Goal: Check status: Check status

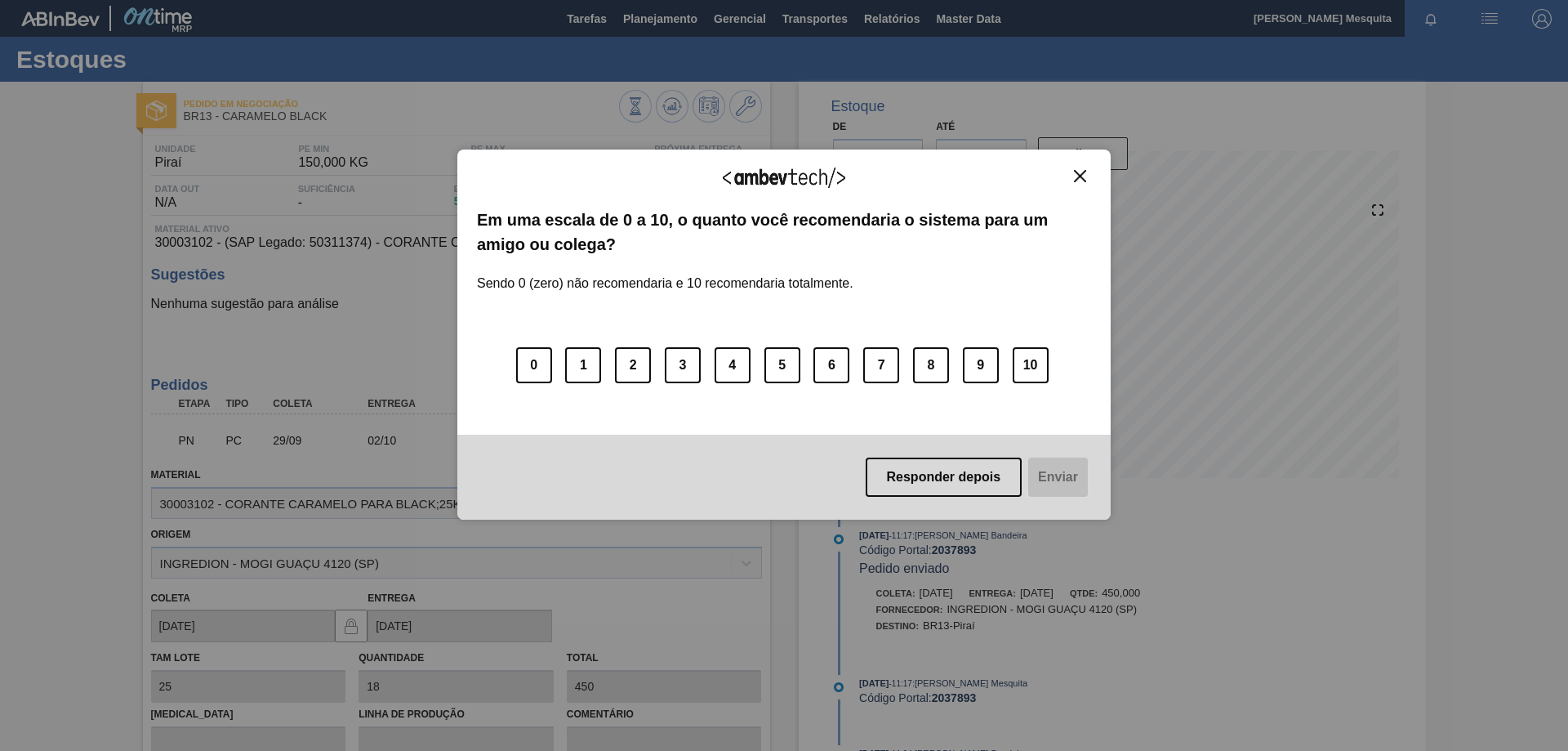
scroll to position [164, 0]
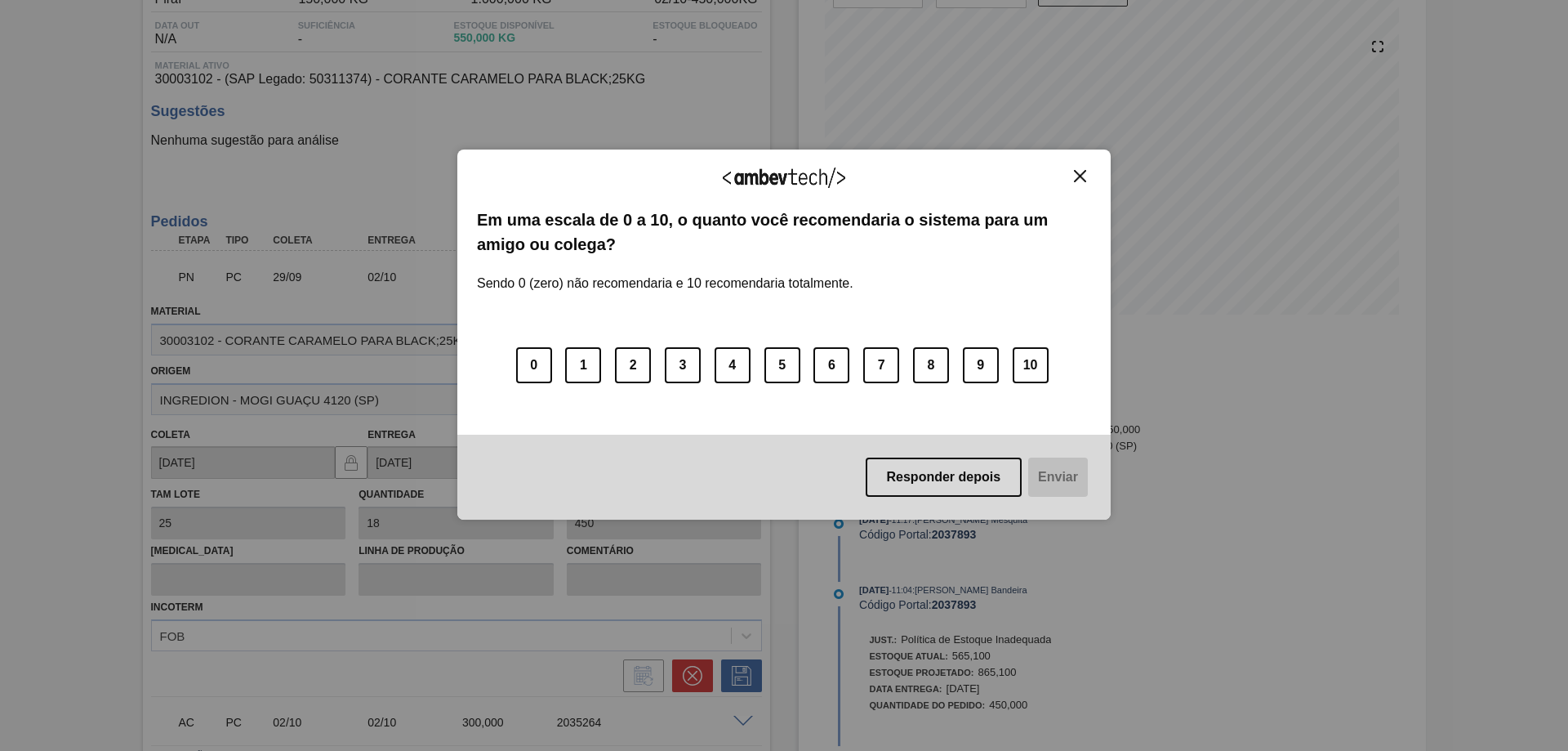
click at [1084, 176] on img "Close" at bounding box center [1080, 176] width 12 height 12
click at [1087, 176] on button "Close" at bounding box center [1080, 176] width 22 height 14
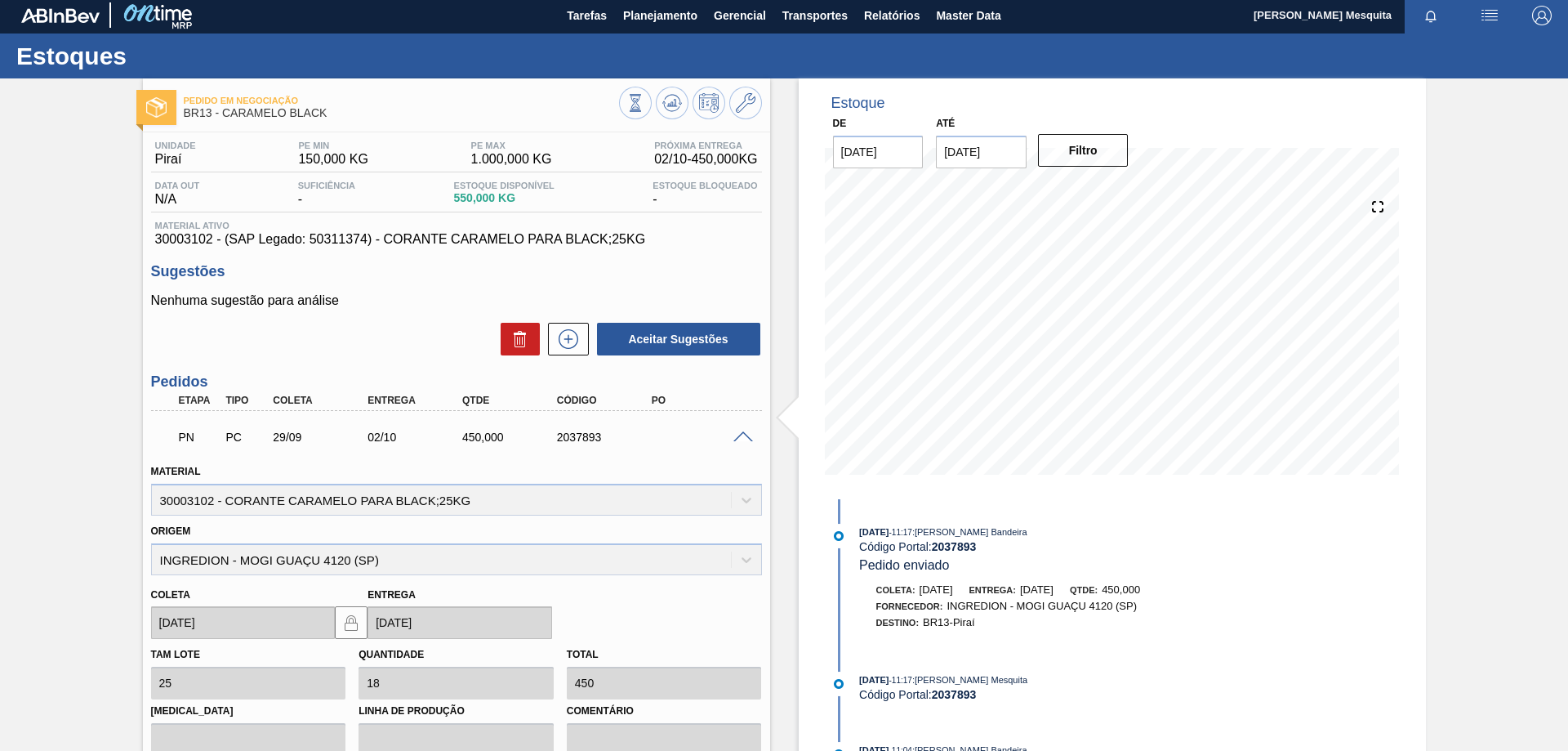
scroll to position [0, 0]
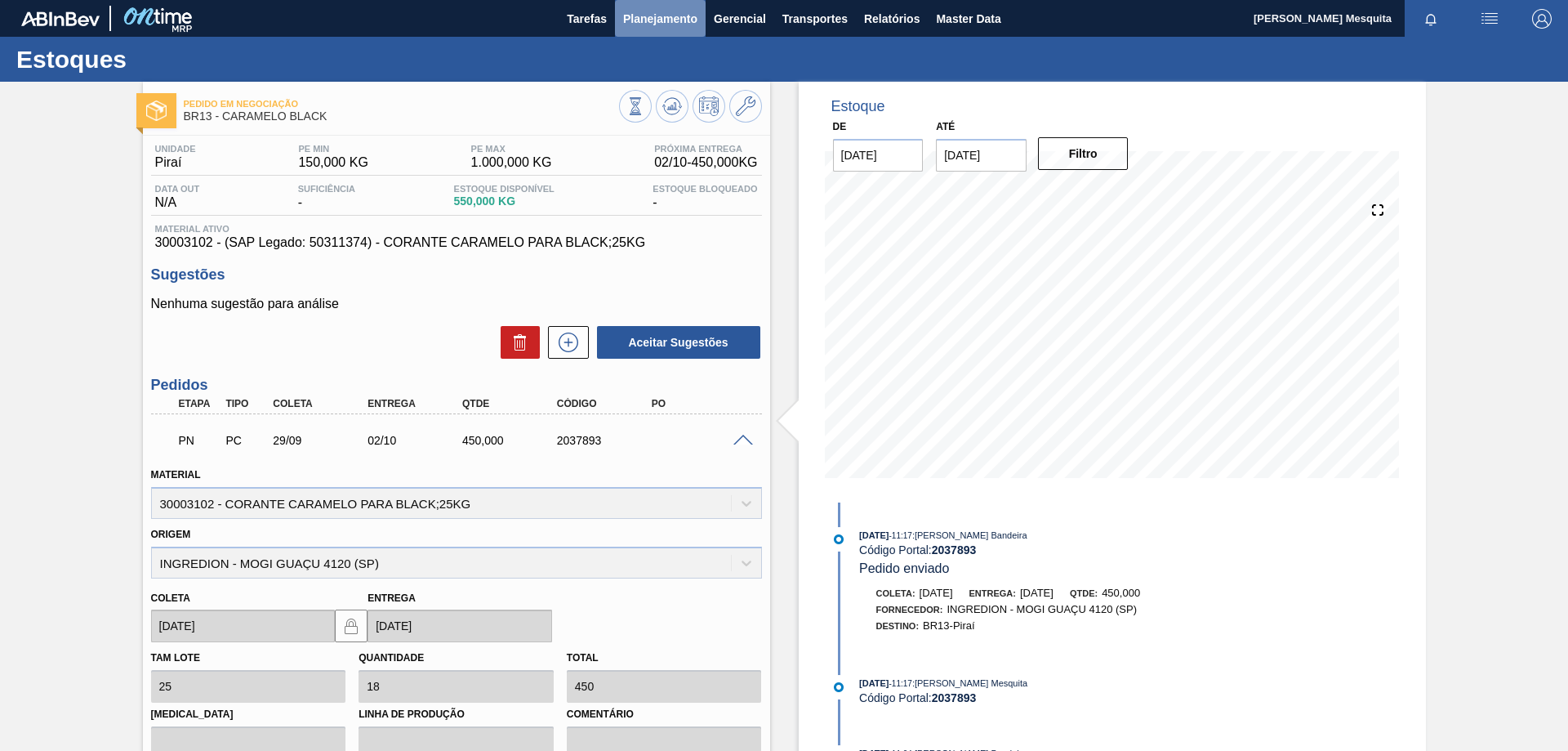
click at [674, 24] on span "Planejamento" at bounding box center [660, 18] width 74 height 20
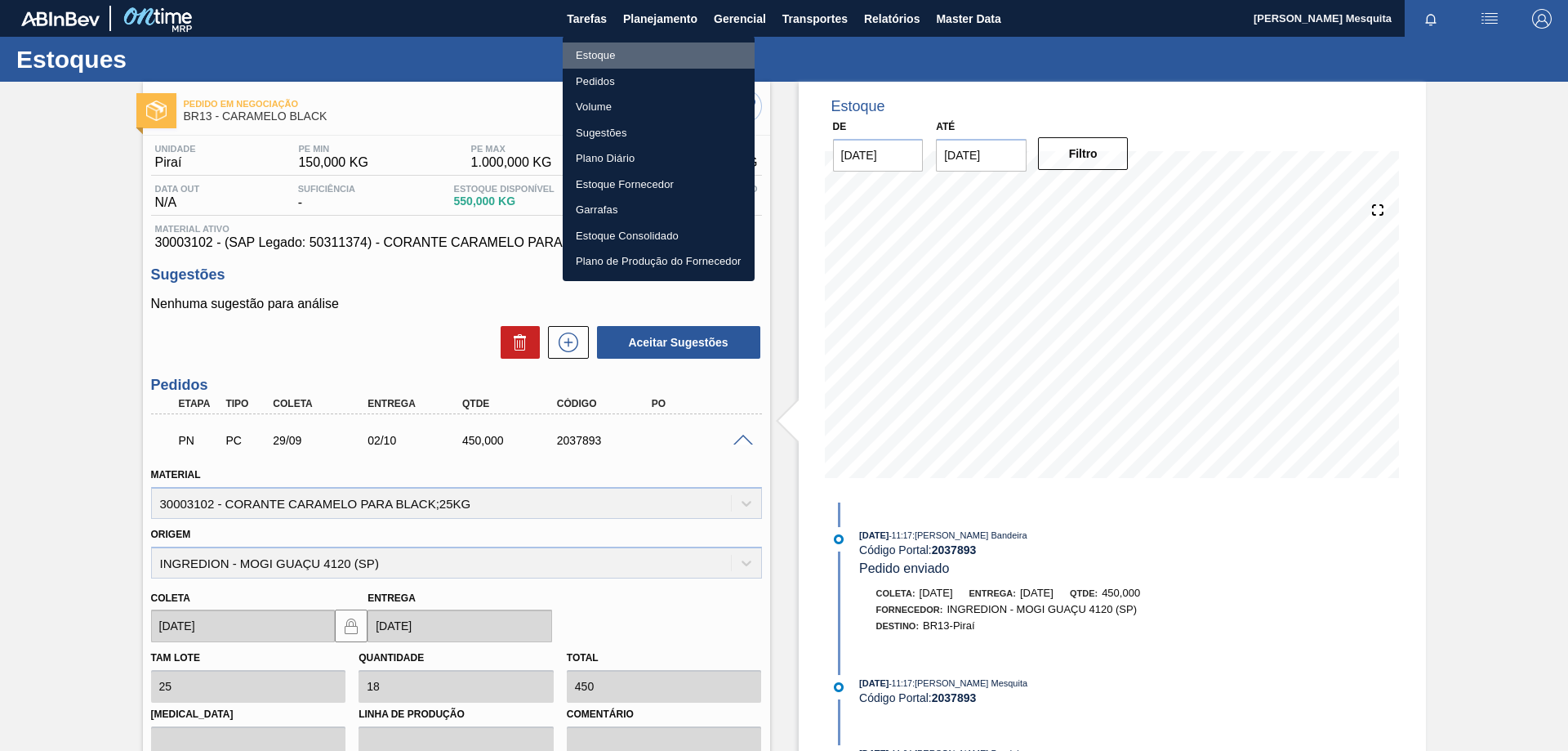
click at [596, 51] on li "Estoque" at bounding box center [658, 56] width 192 height 27
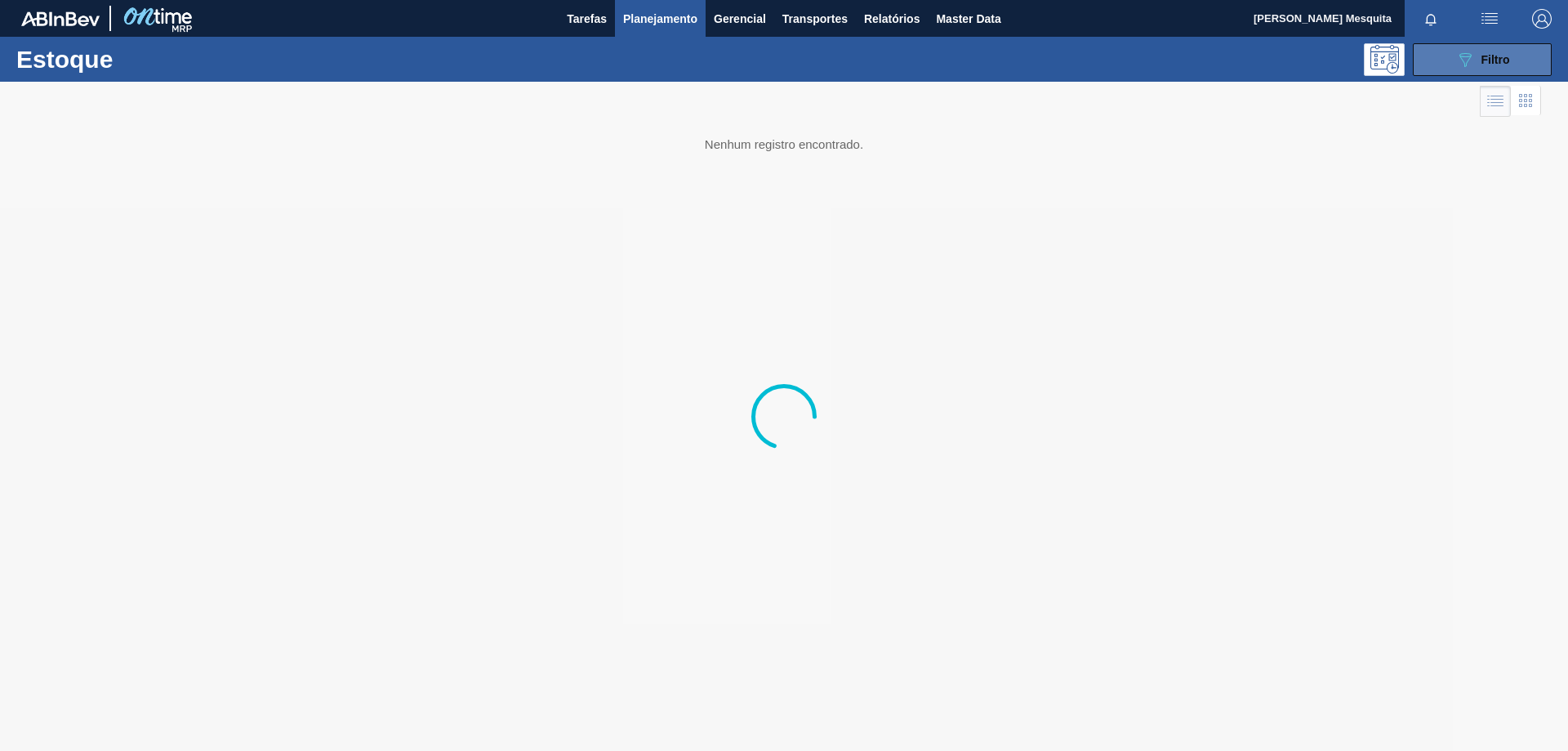
click at [1470, 70] on button "089F7B8B-B2A5-4AFE-B5C0-19BA573D28AC Filtro" at bounding box center [1482, 60] width 139 height 33
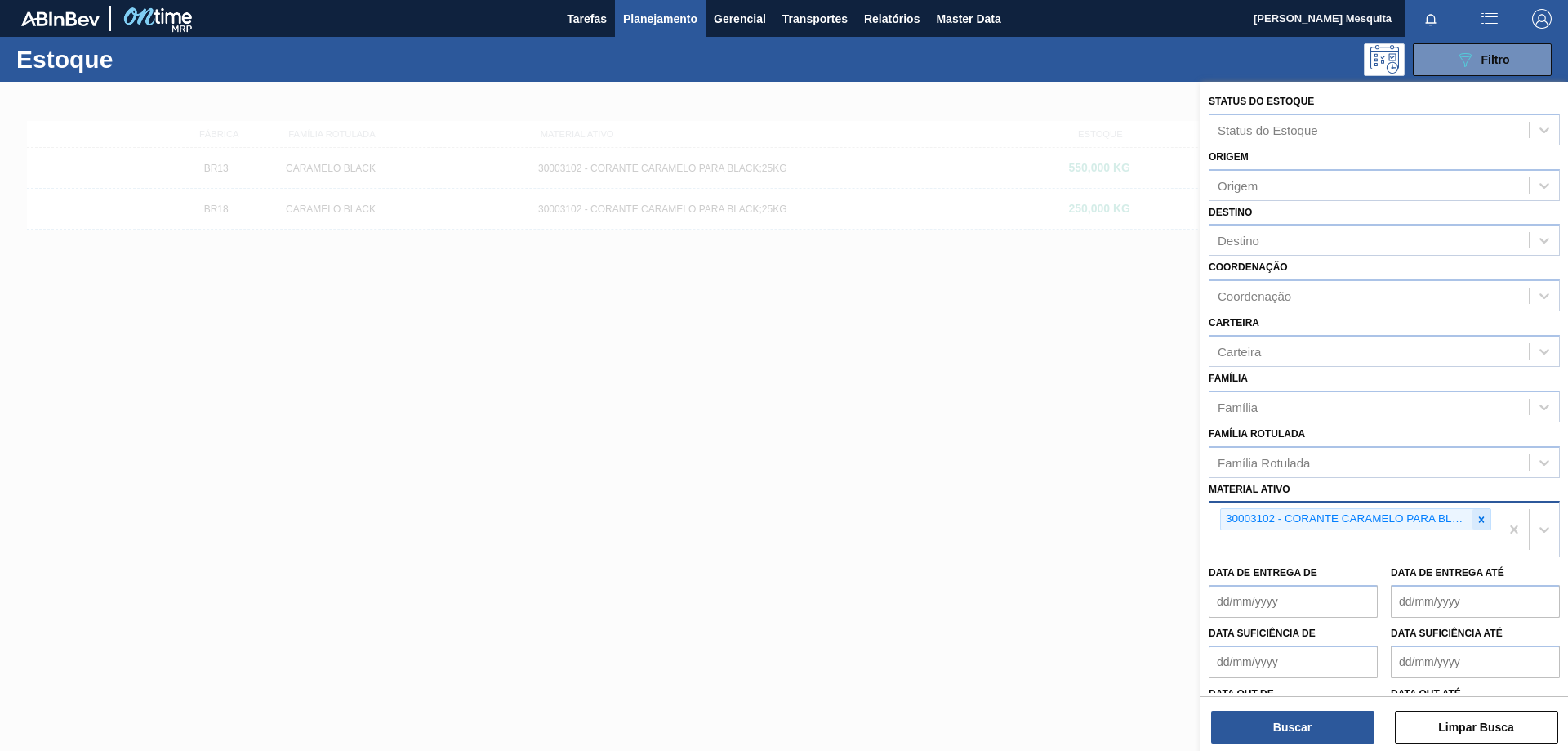
click at [1482, 517] on icon at bounding box center [1482, 519] width 6 height 6
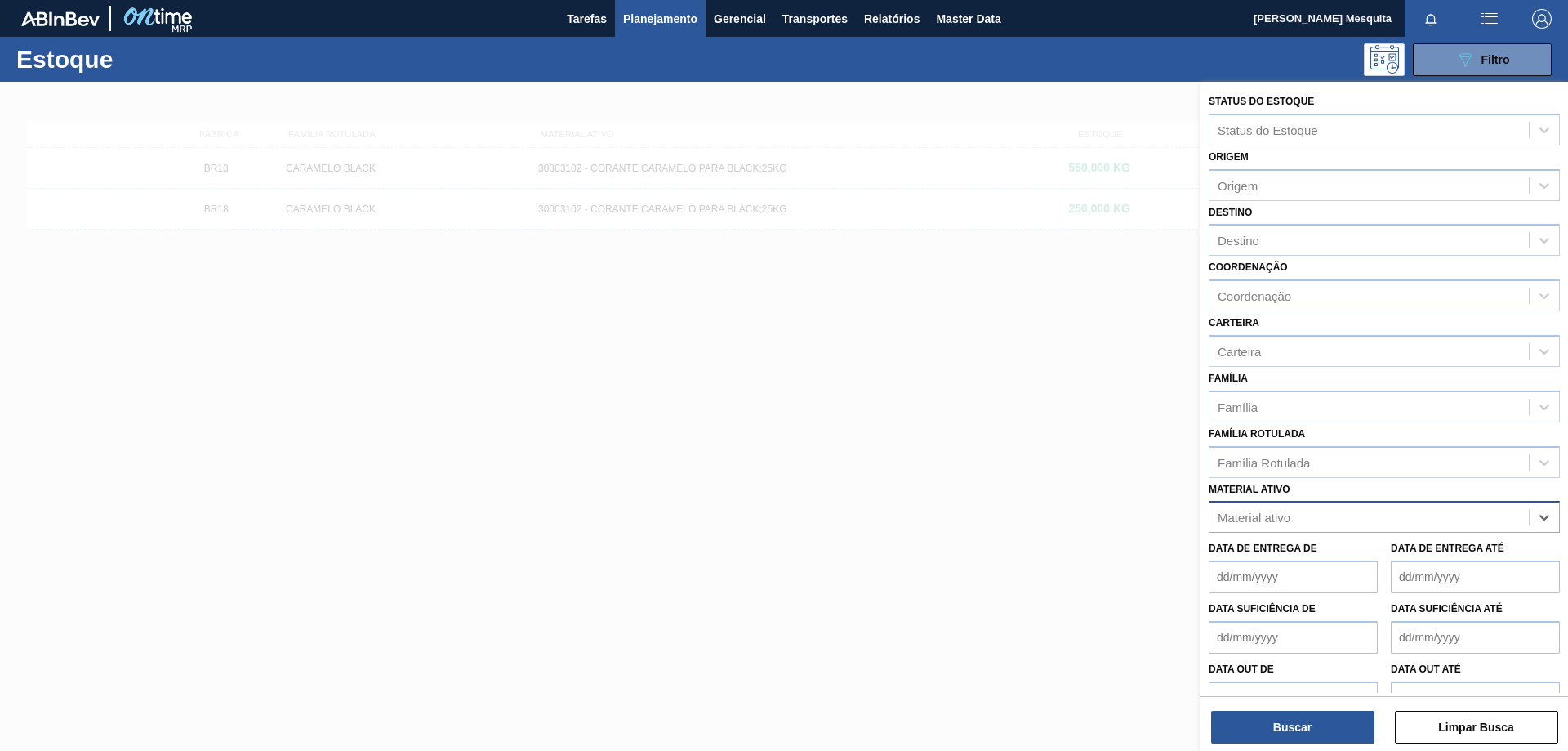
paste ativo "CX CARTAO RED MIX 269ML LN C6"
type ativo "CX CARTAO RED MIX 269ML LN C6"
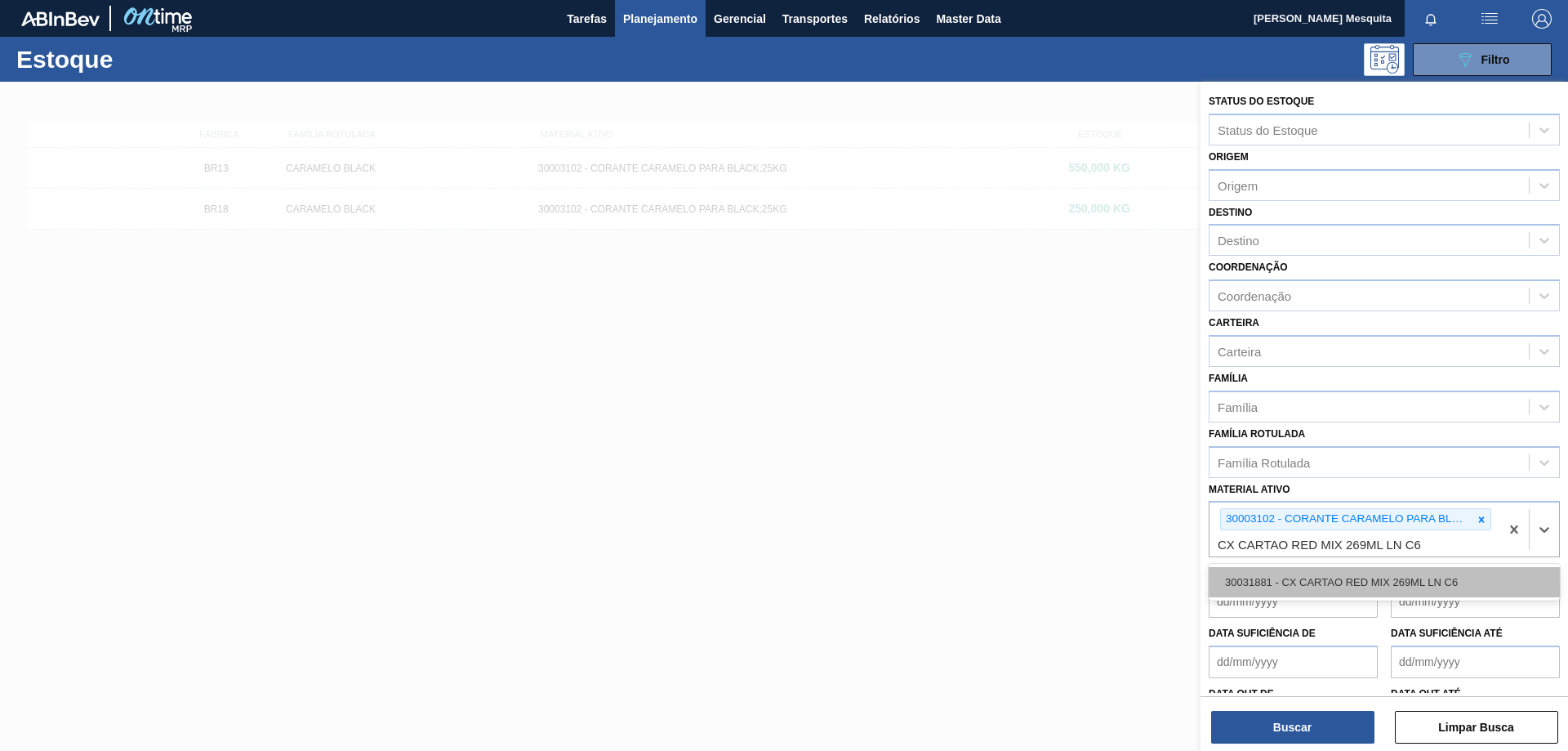
click at [1382, 588] on div "30031881 - CX CARTAO RED MIX 269ML LN C6" at bounding box center [1384, 581] width 351 height 30
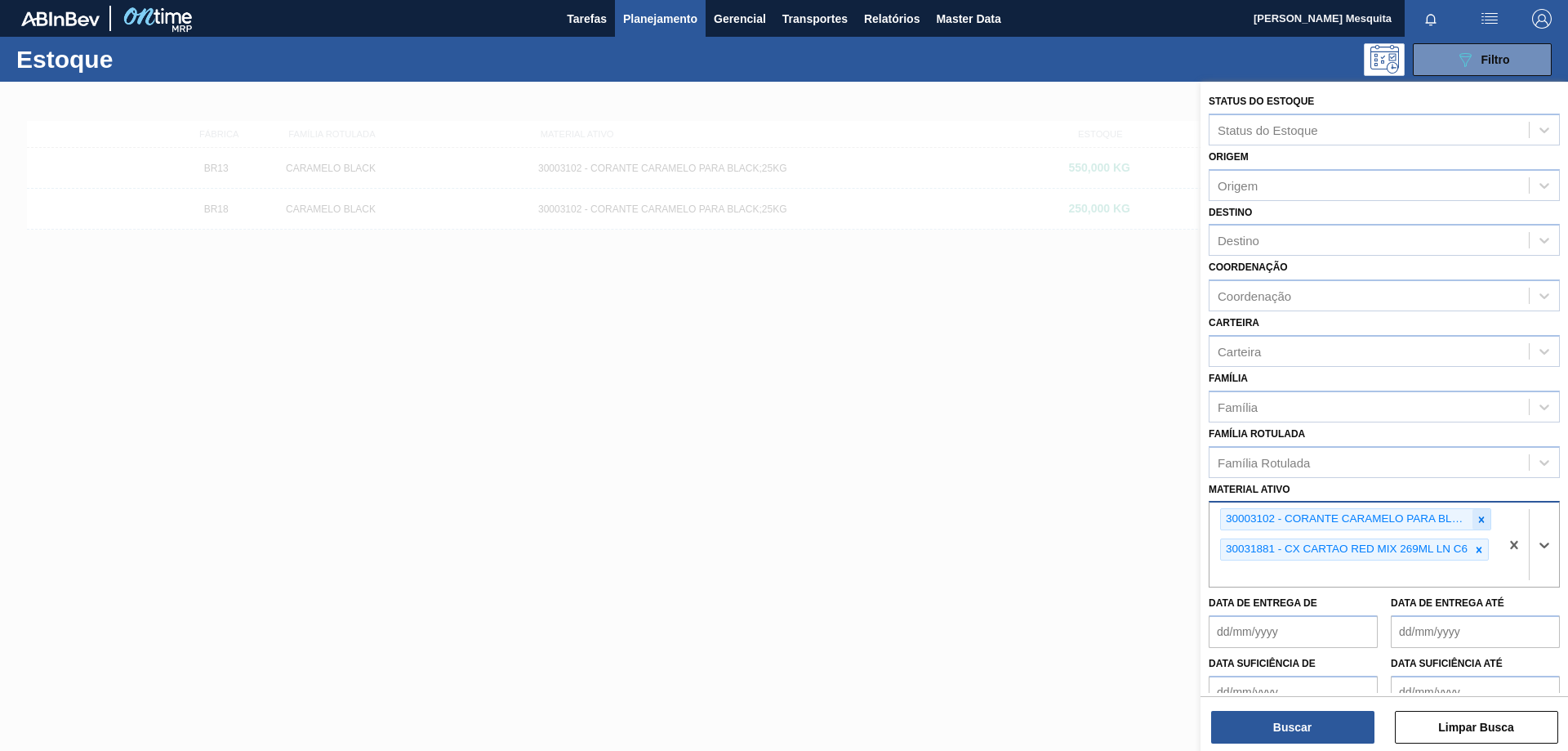
click at [1484, 522] on icon at bounding box center [1481, 519] width 11 height 11
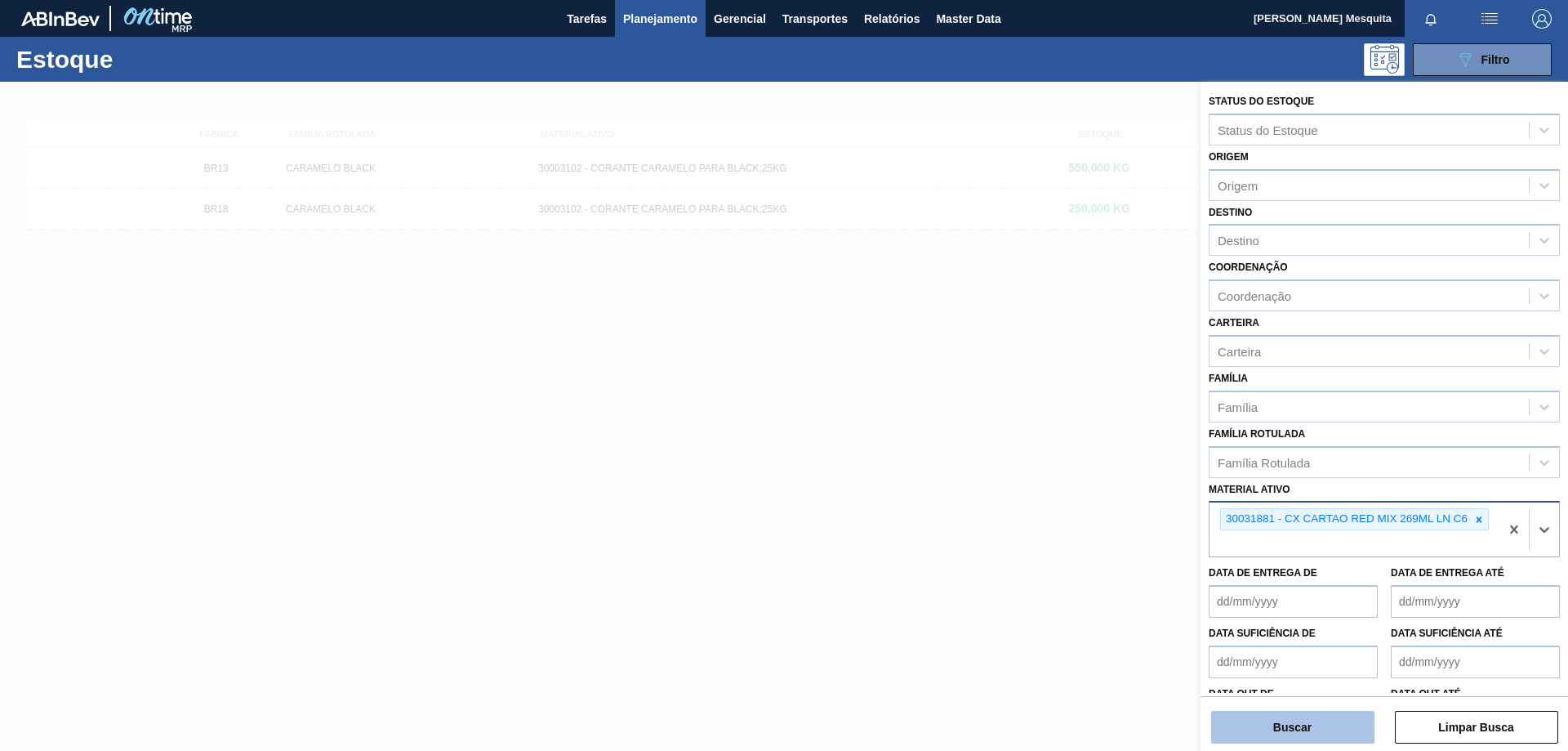
click at [1305, 736] on button "Buscar" at bounding box center [1292, 727] width 163 height 33
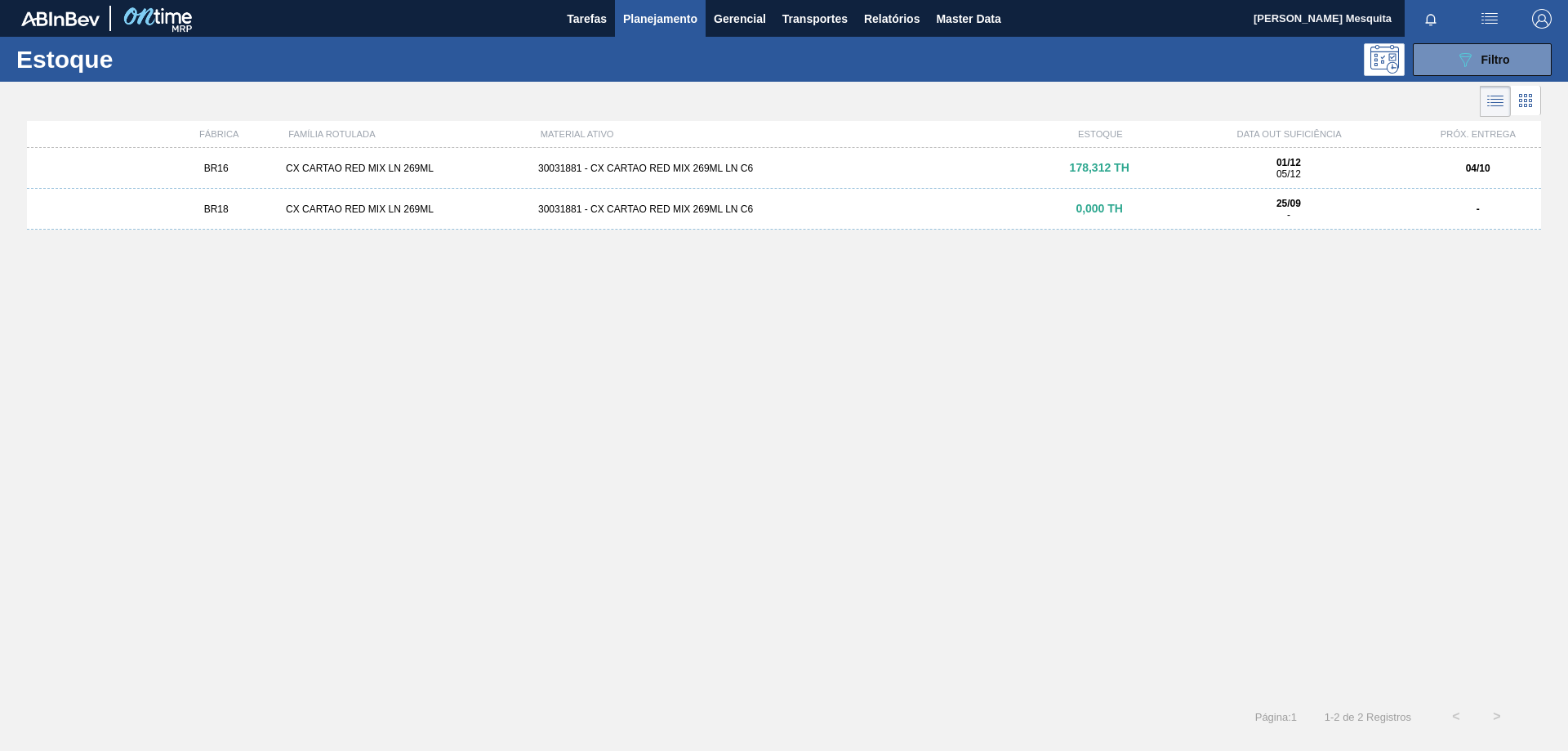
click at [383, 170] on div "CX CARTAO RED MIX LN 269ML" at bounding box center [405, 168] width 252 height 11
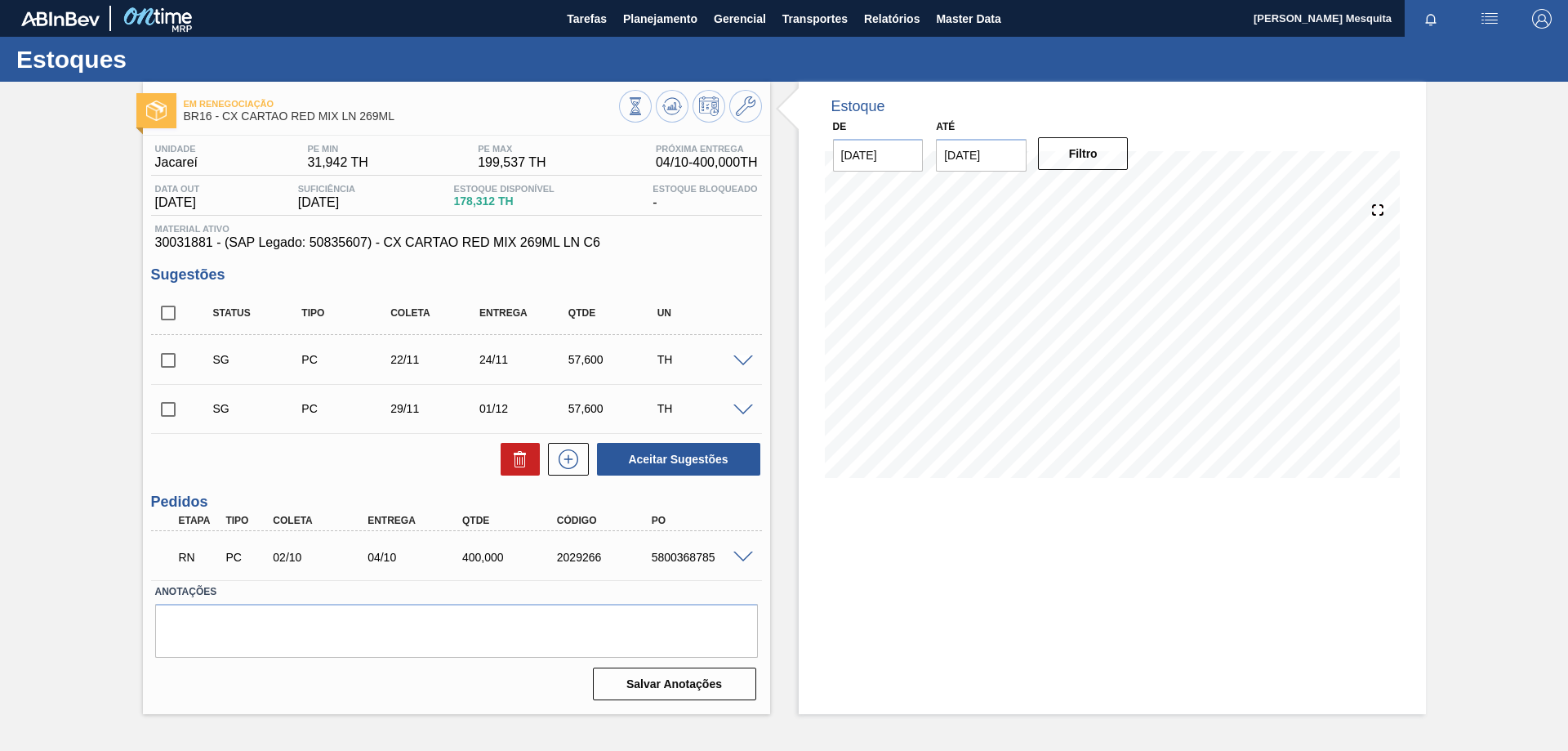
click at [749, 556] on span at bounding box center [743, 557] width 20 height 12
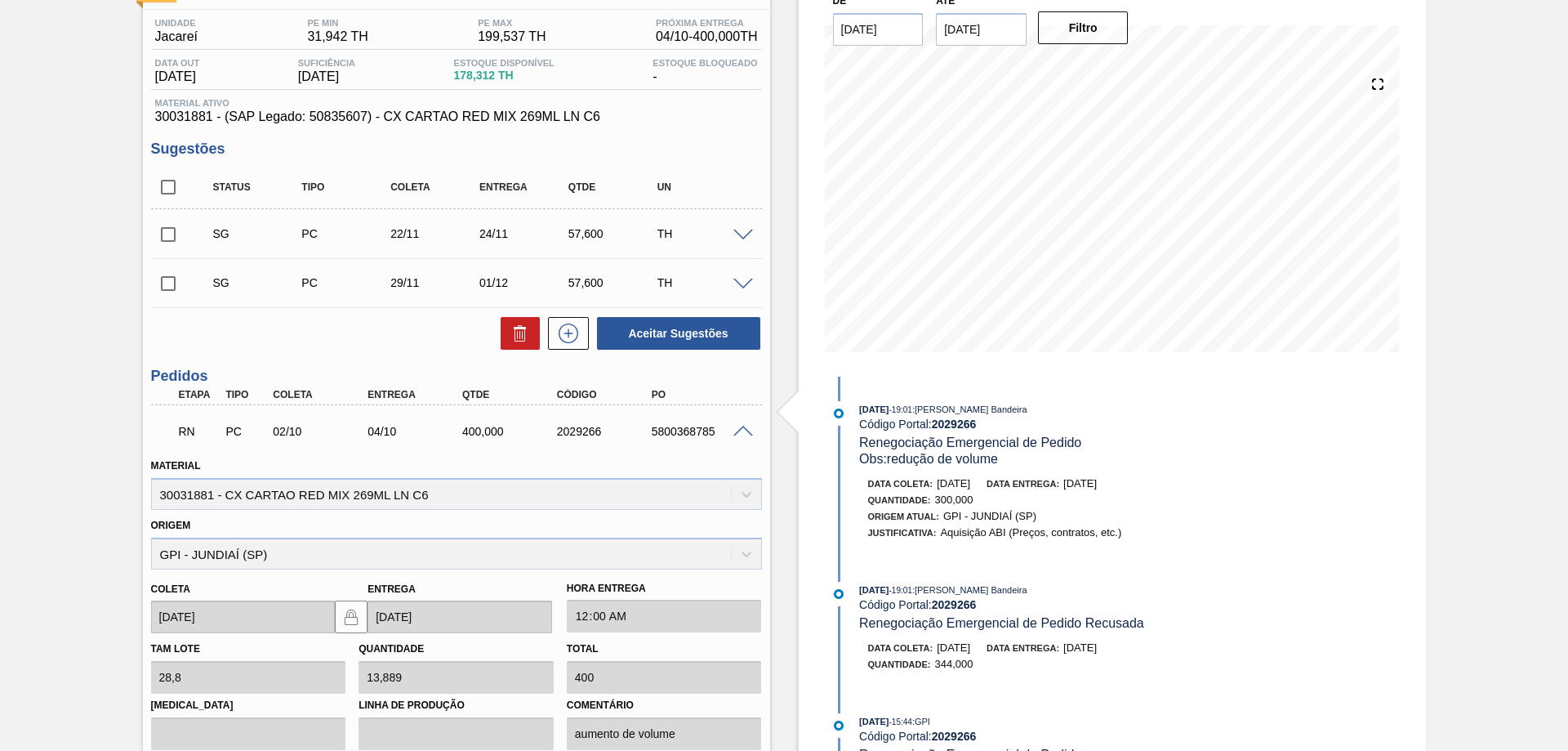
scroll to position [164, 0]
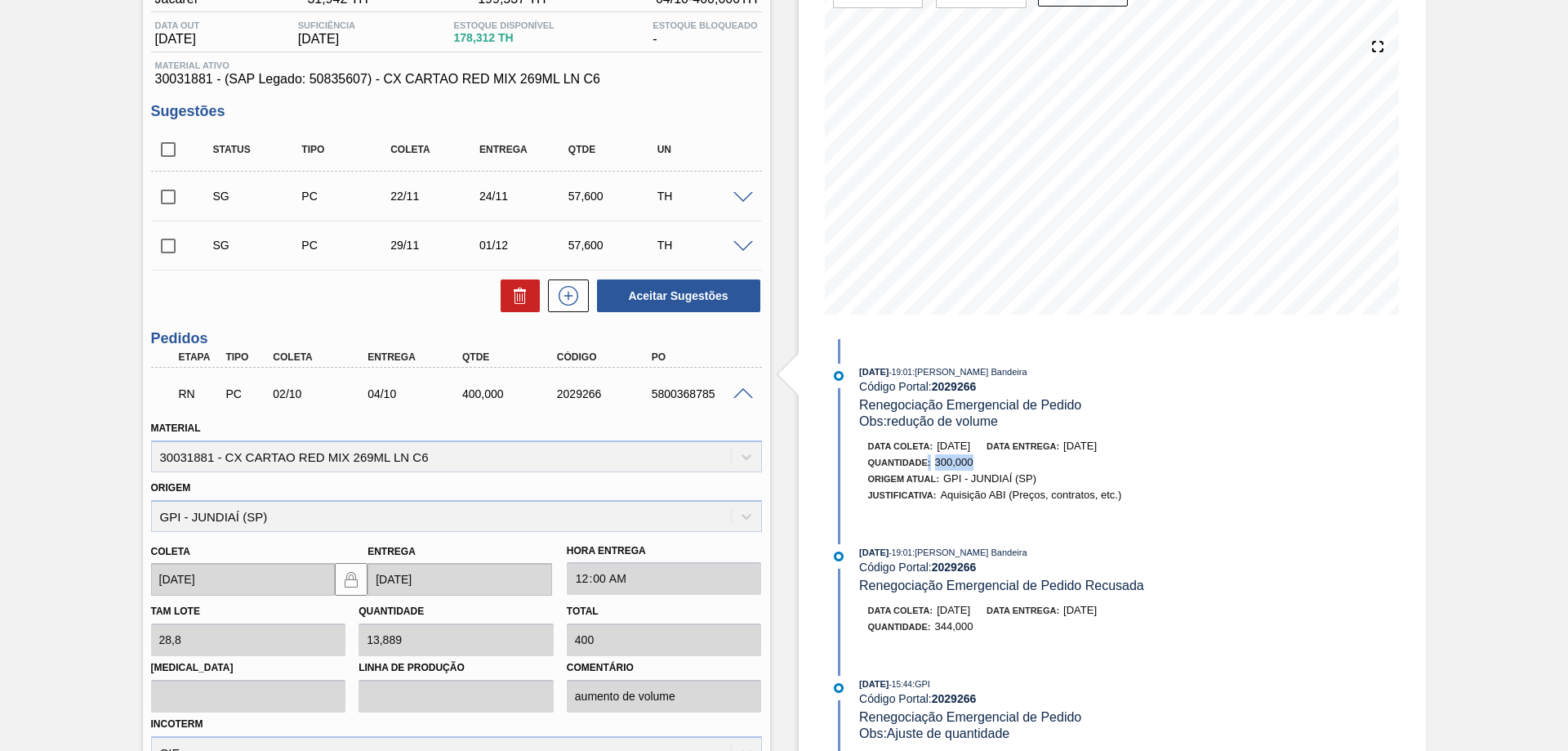
drag, startPoint x: 974, startPoint y: 462, endPoint x: 924, endPoint y: 462, distance: 50.0
click at [924, 462] on div "Quantidade : 300,000" at bounding box center [1061, 462] width 388 height 16
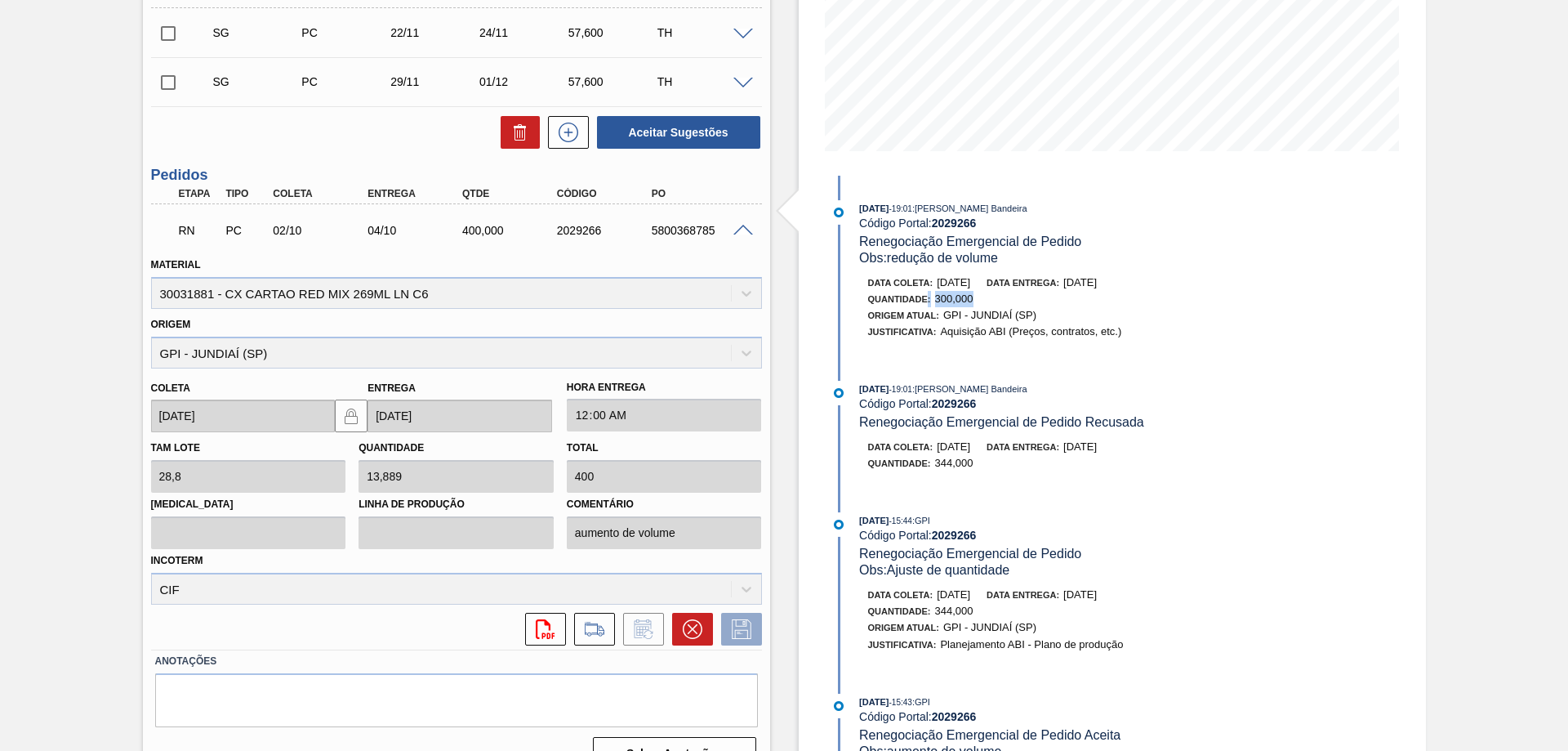
scroll to position [0, 0]
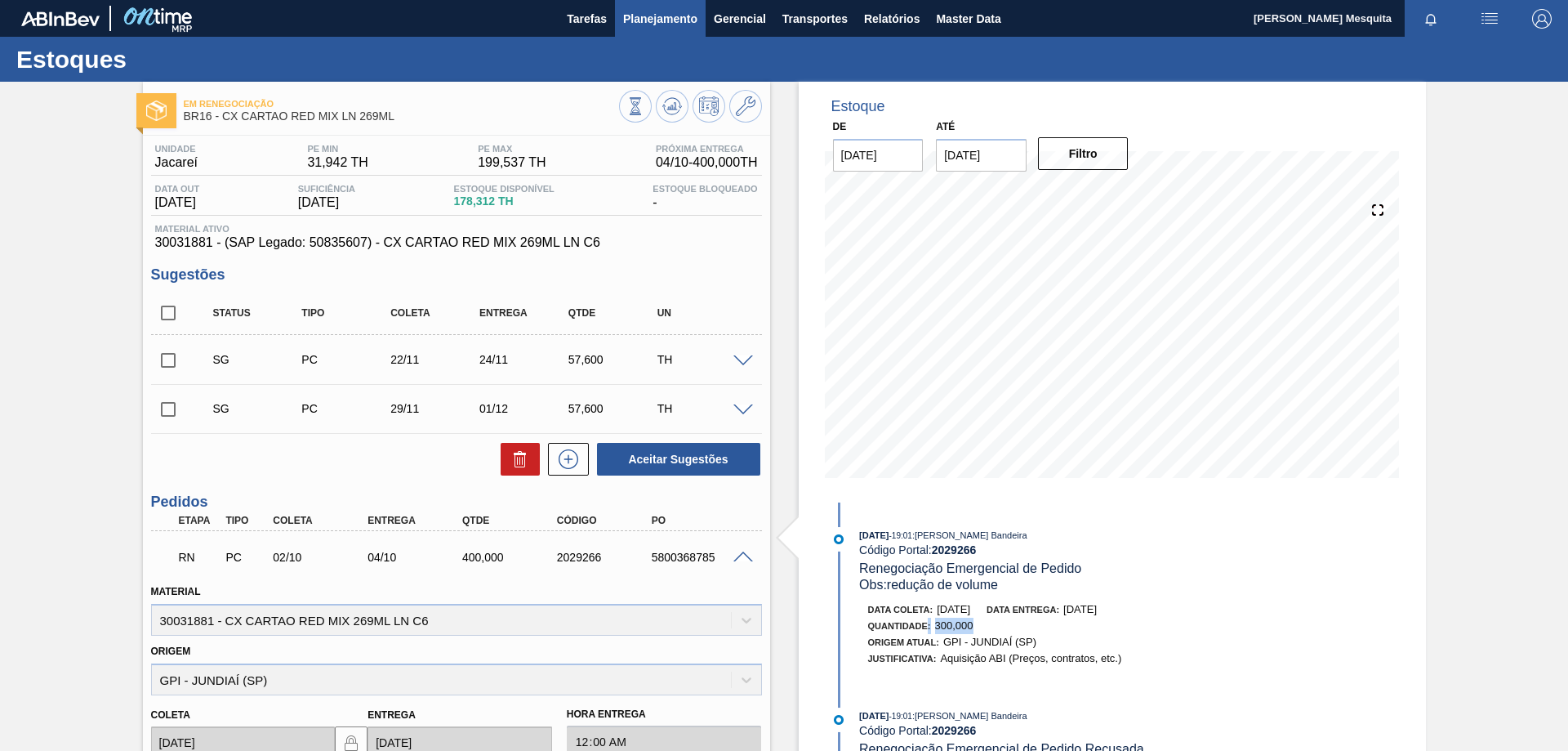
click at [673, 20] on span "Planejamento" at bounding box center [660, 18] width 74 height 20
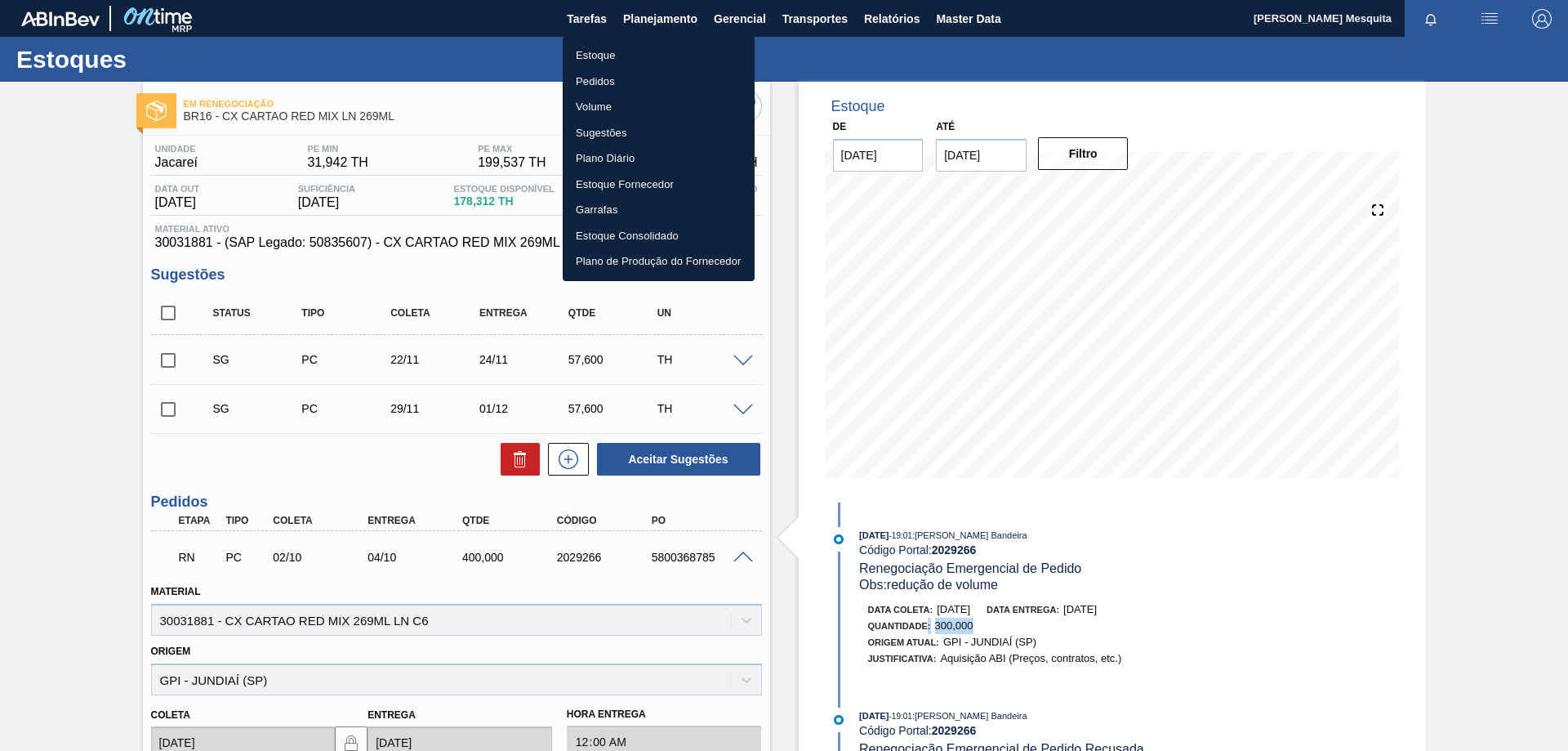
click at [597, 57] on li "Estoque" at bounding box center [658, 56] width 192 height 27
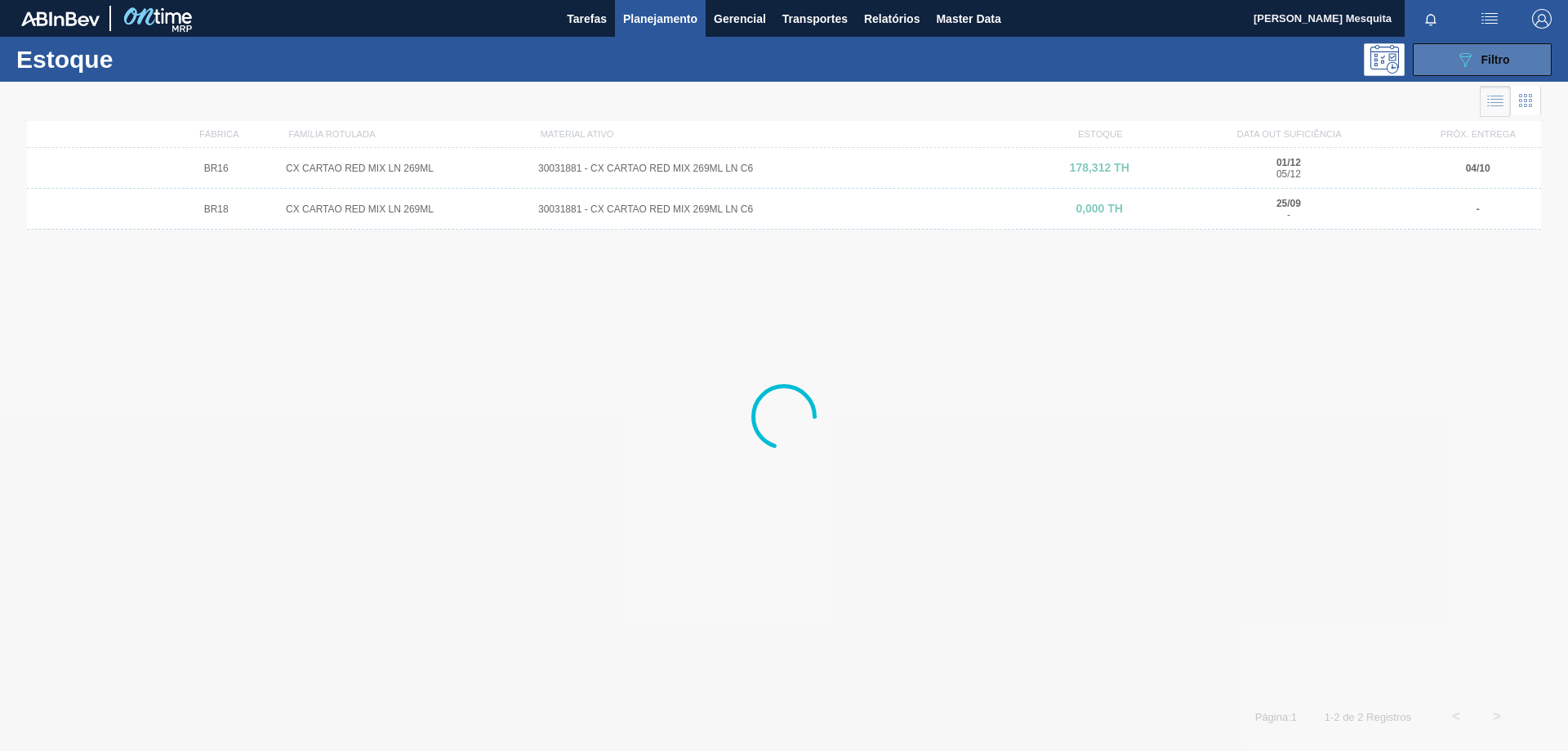
click at [1491, 63] on span "Filtro" at bounding box center [1495, 59] width 28 height 13
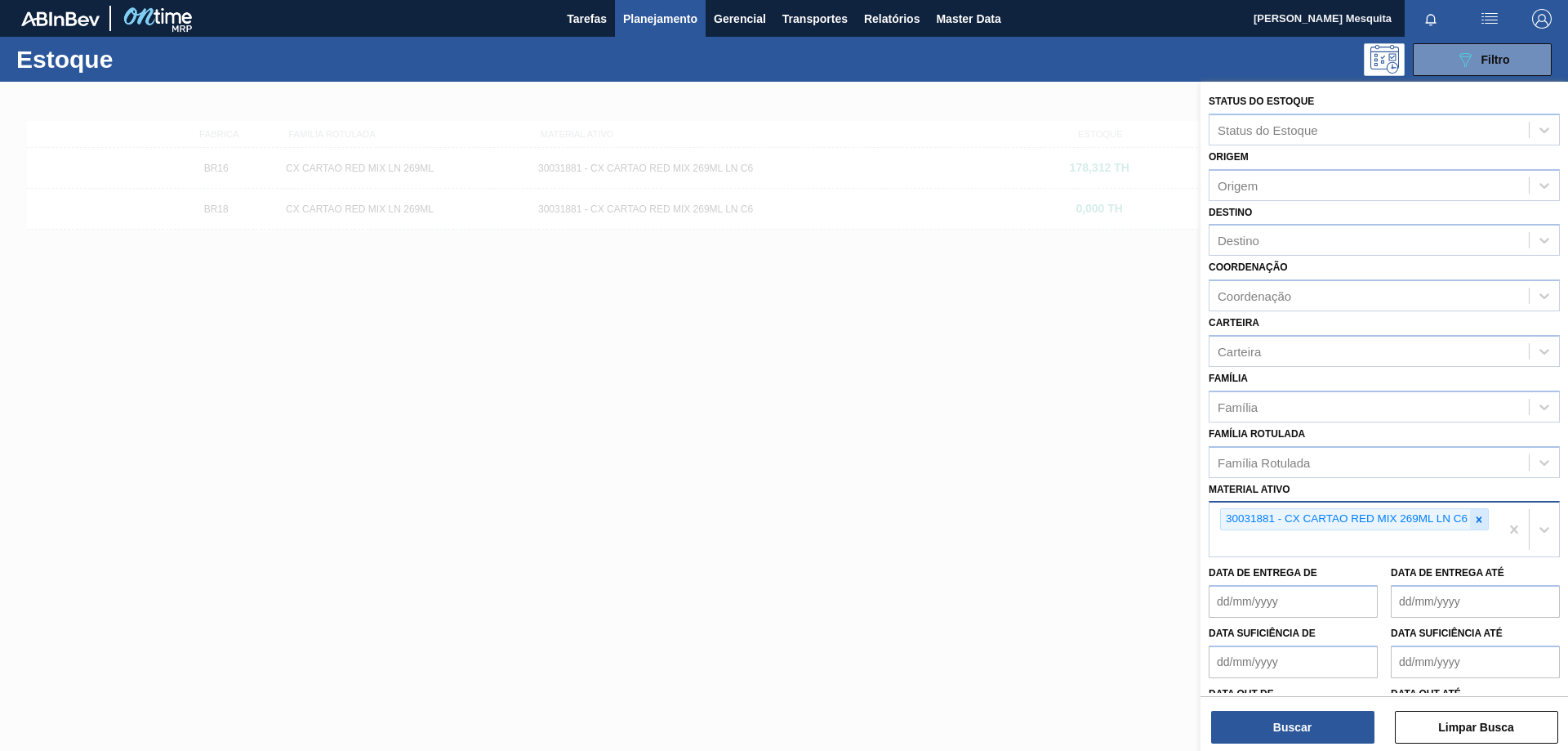
click at [1480, 516] on icon at bounding box center [1478, 519] width 11 height 11
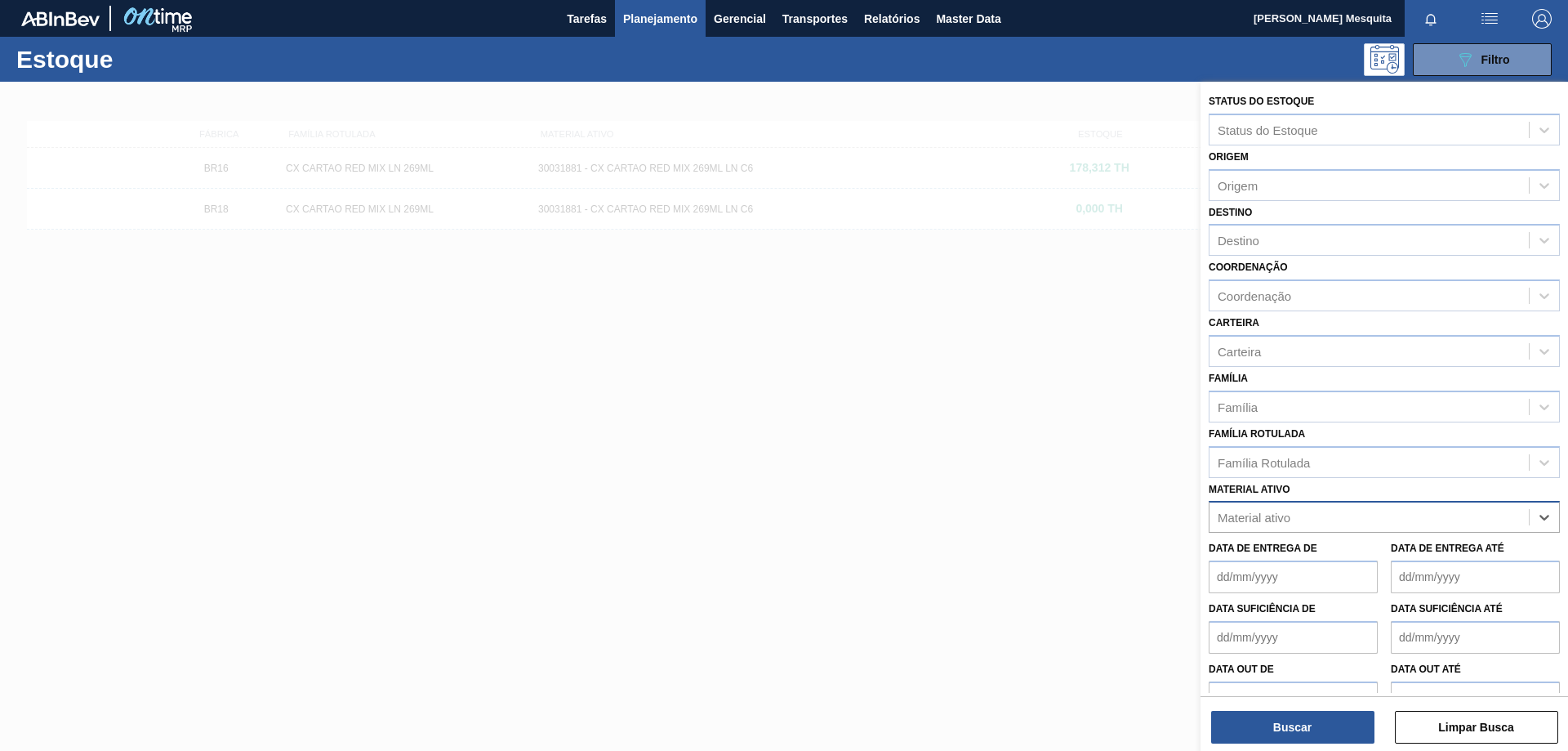
paste ativo "AROMA RED FRUIT PY5008820"
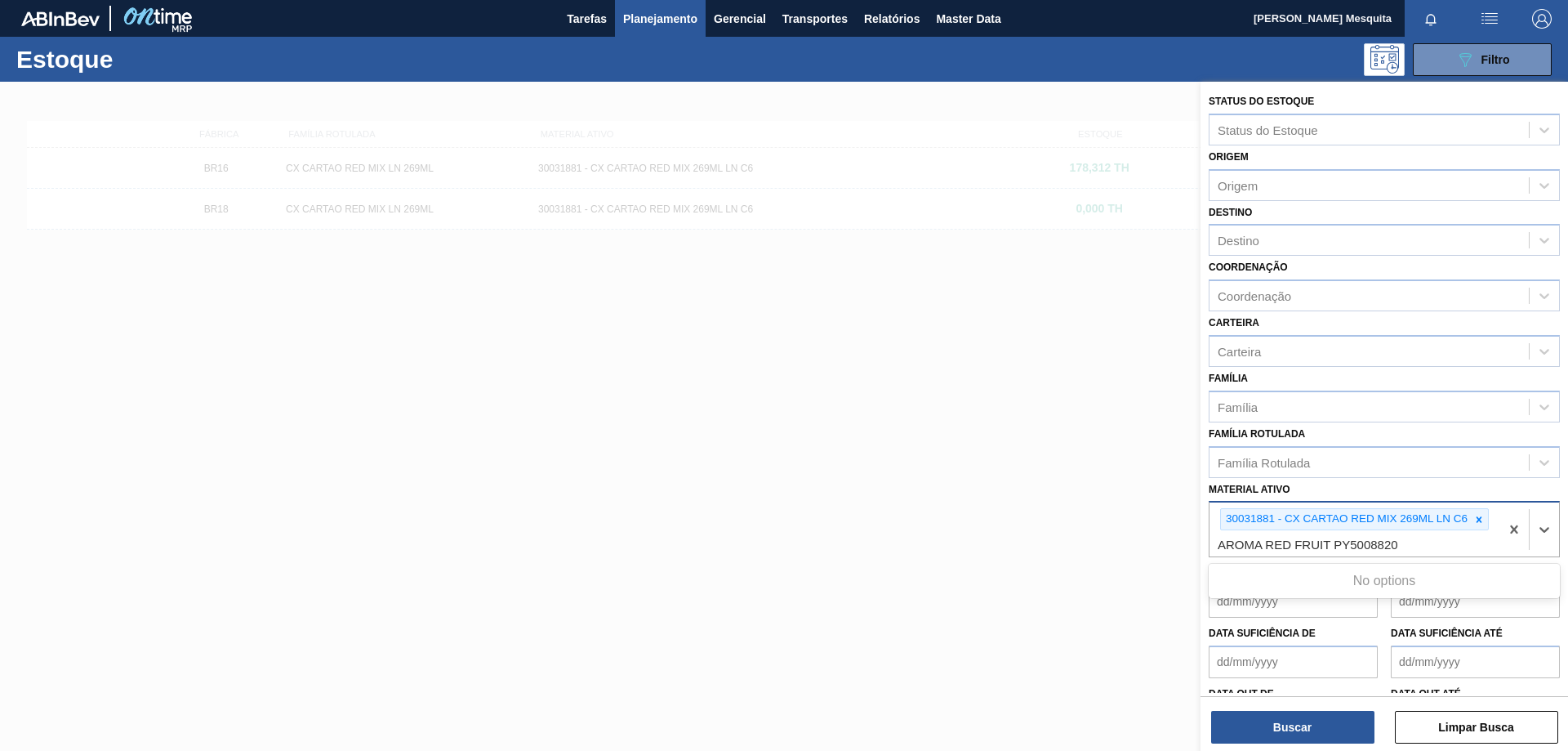
click at [1289, 545] on ativo "AROMA RED FRUIT PY5008820" at bounding box center [1342, 545] width 249 height 14
drag, startPoint x: 1286, startPoint y: 545, endPoint x: 1151, endPoint y: 551, distance: 135.1
click at [1201, 551] on div "Status do Estoque Status do Estoque Origem Origem Destino Destino Coordenação C…" at bounding box center [1384, 456] width 367 height 751
type ativo "AROMA RED FRUIT PY5008820"
click at [1476, 522] on icon at bounding box center [1479, 519] width 6 height 6
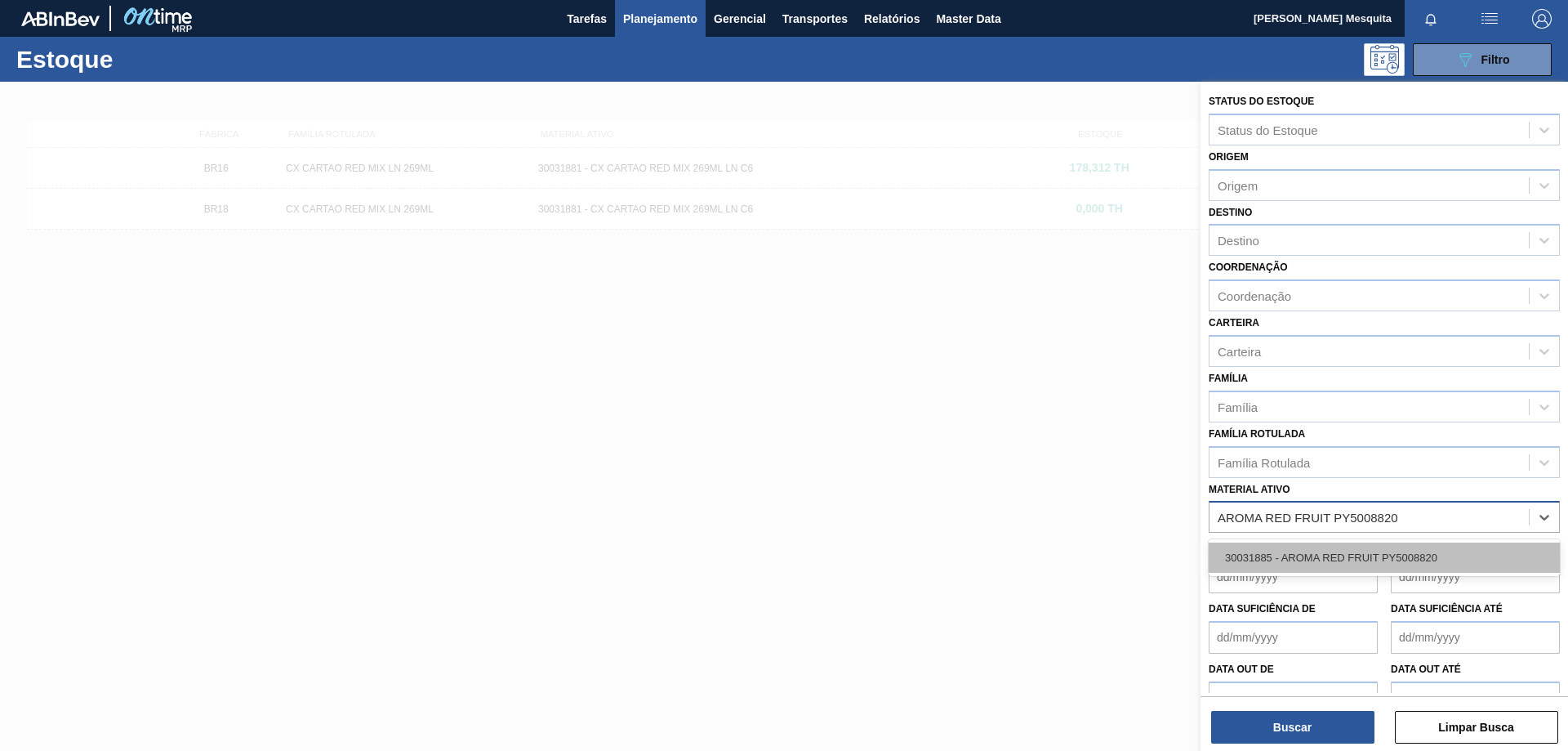
click at [1352, 563] on div "30031885 - AROMA RED FRUIT PY5008820" at bounding box center [1384, 557] width 351 height 30
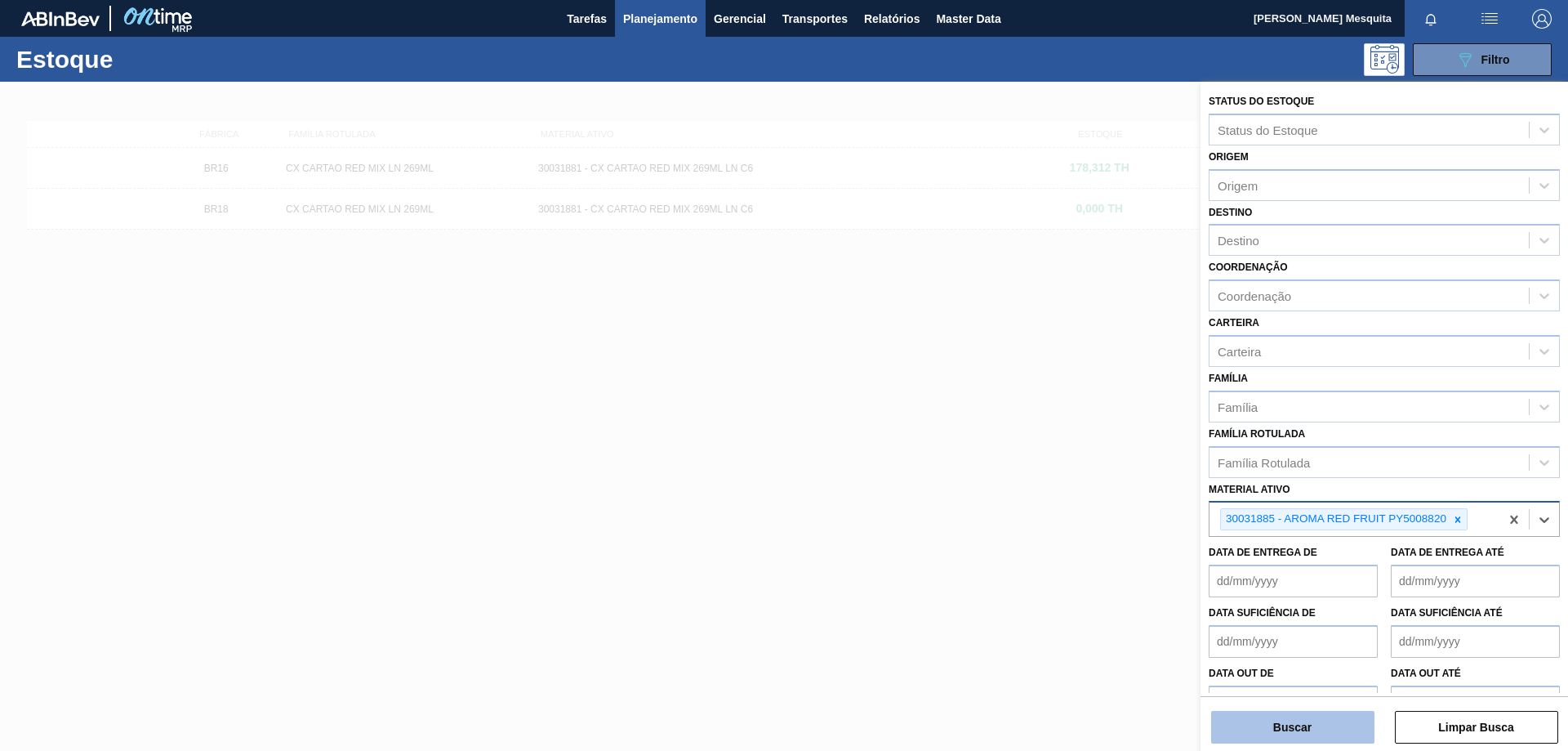
click at [1311, 727] on button "Buscar" at bounding box center [1292, 727] width 163 height 33
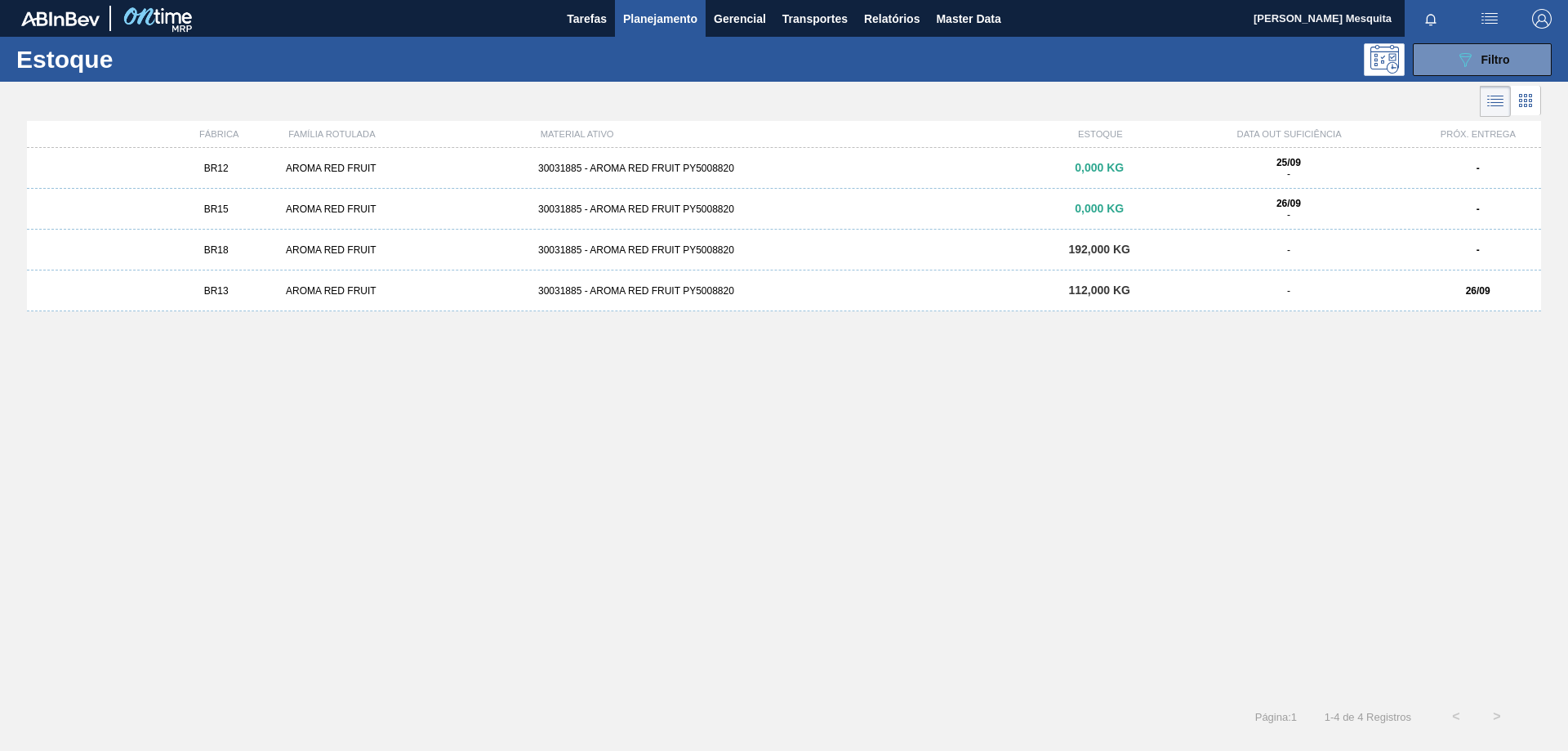
click at [353, 295] on div "AROMA RED FRUIT" at bounding box center [405, 290] width 252 height 11
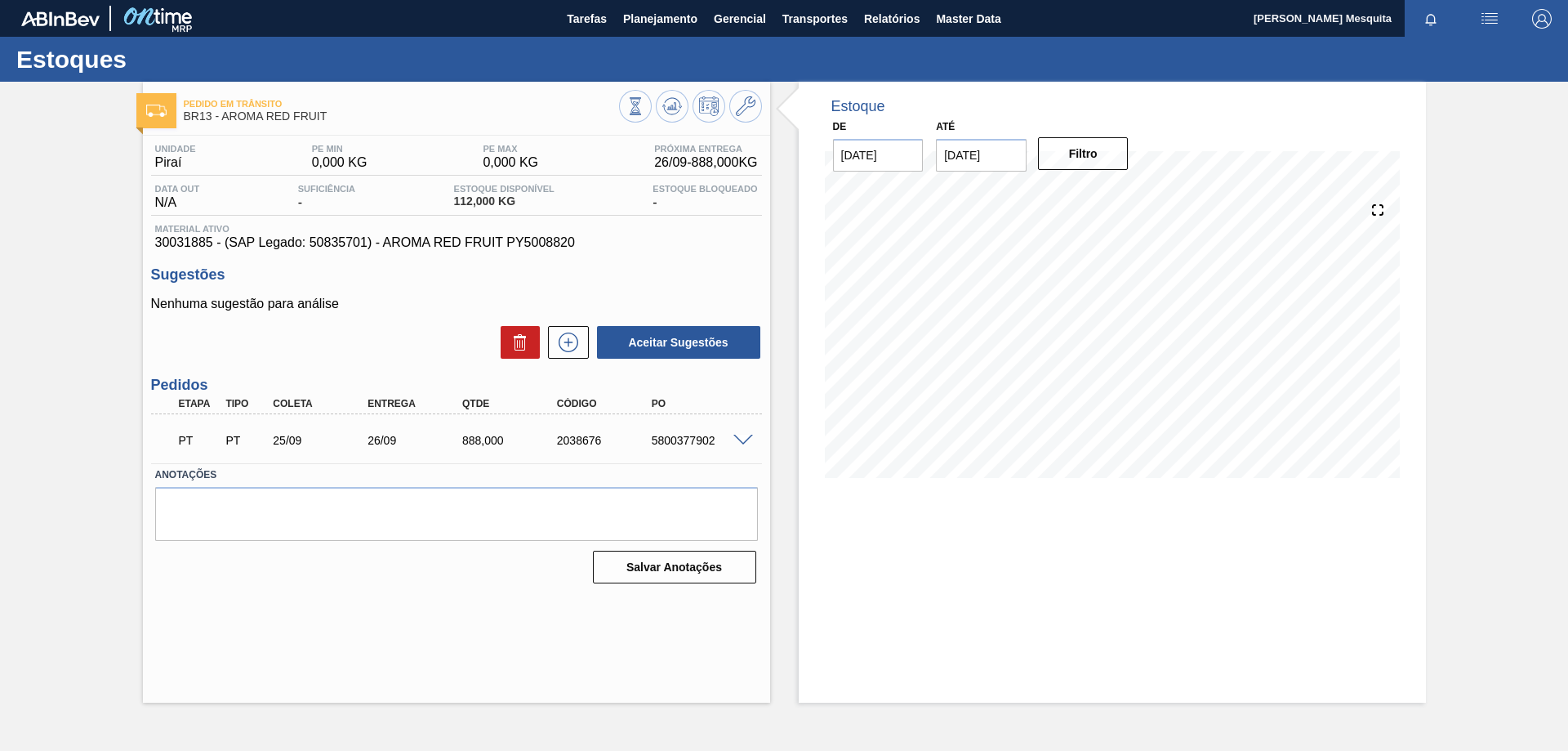
click at [745, 442] on span at bounding box center [743, 441] width 20 height 12
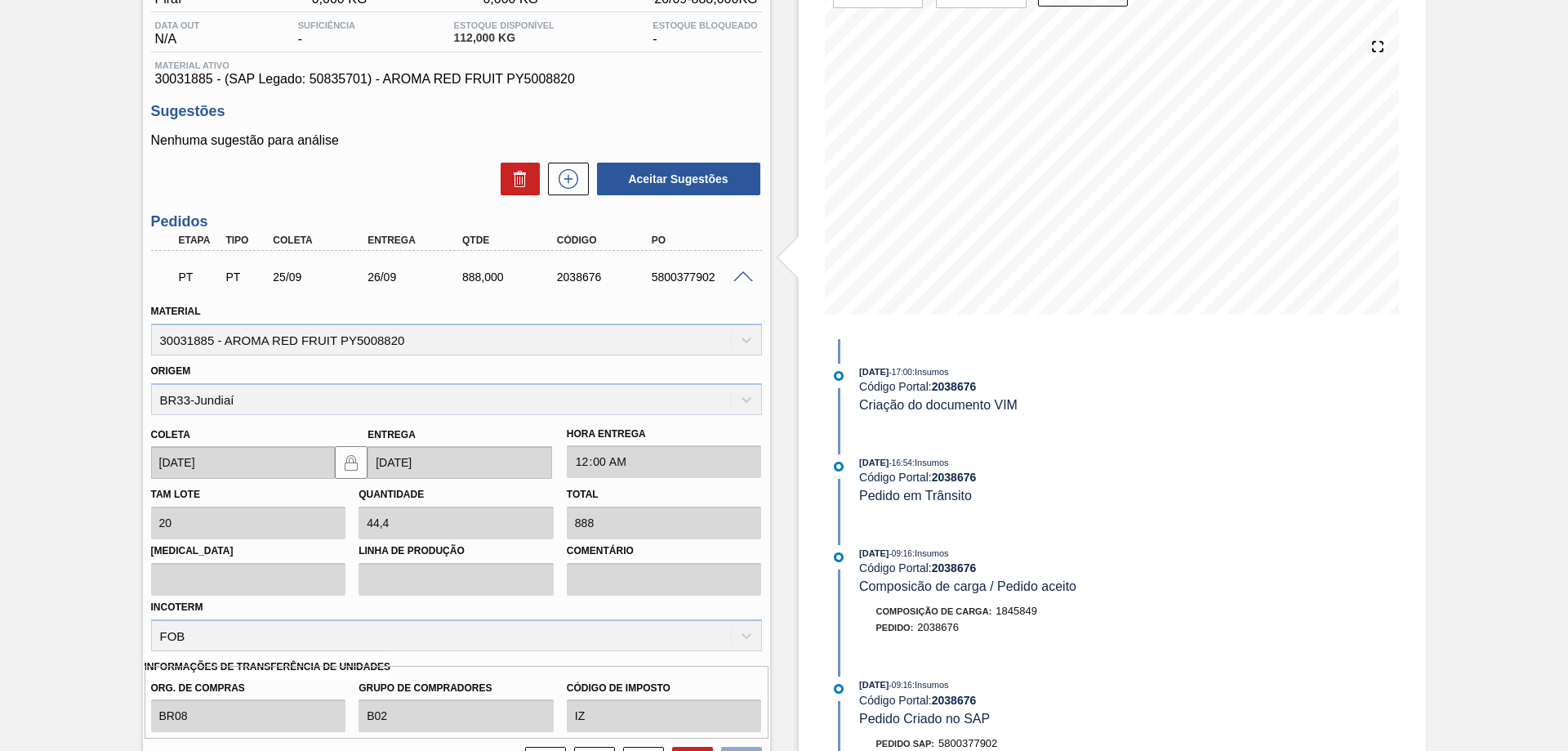
scroll to position [245, 0]
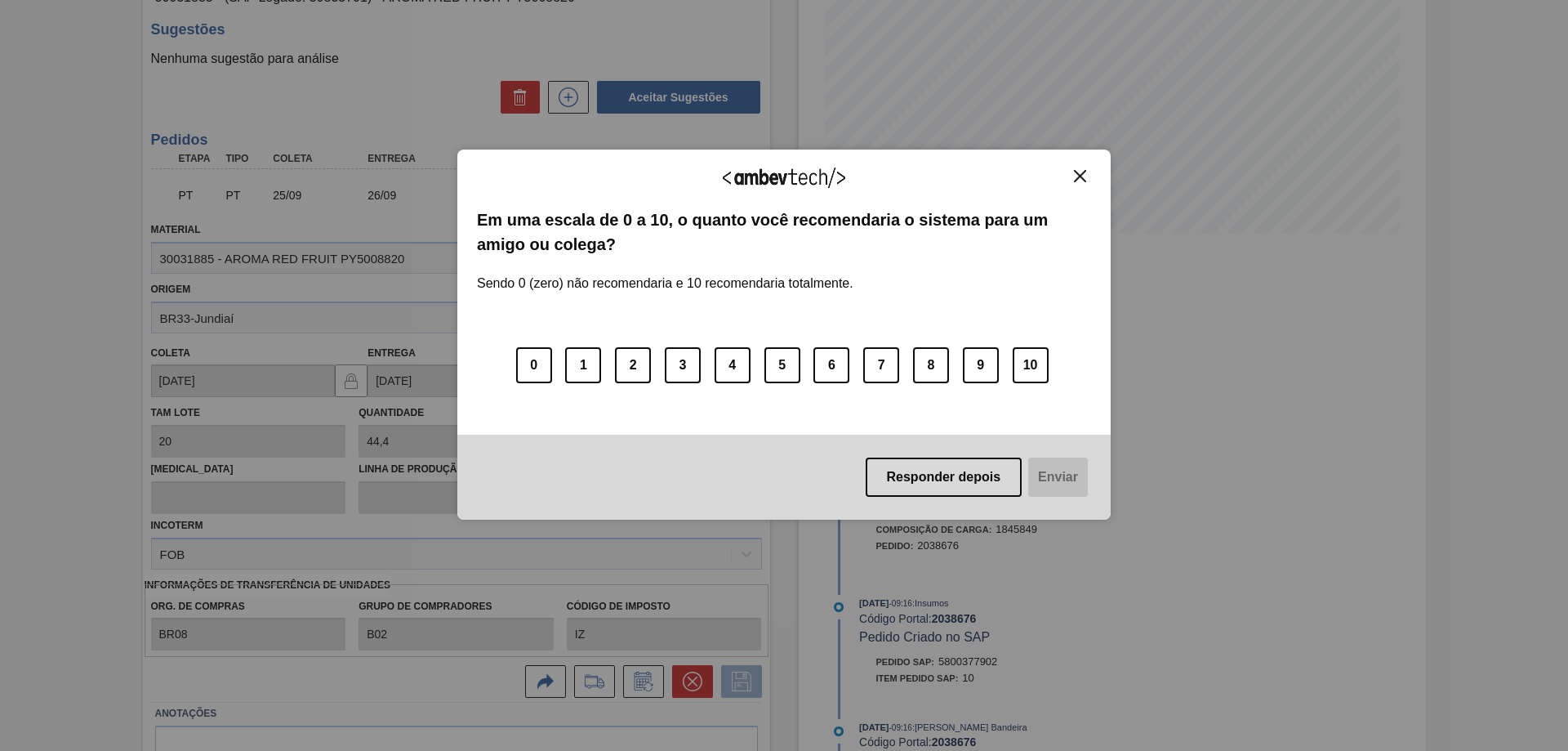
click at [1078, 175] on img "Close" at bounding box center [1080, 176] width 12 height 12
